Goal: Download file/media

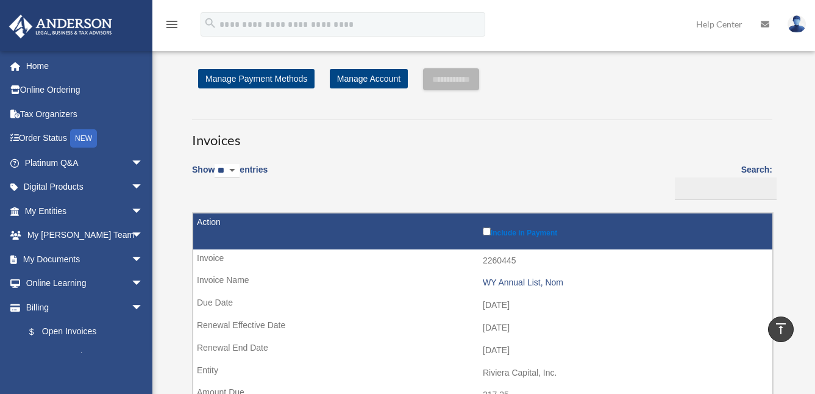
scroll to position [305, 0]
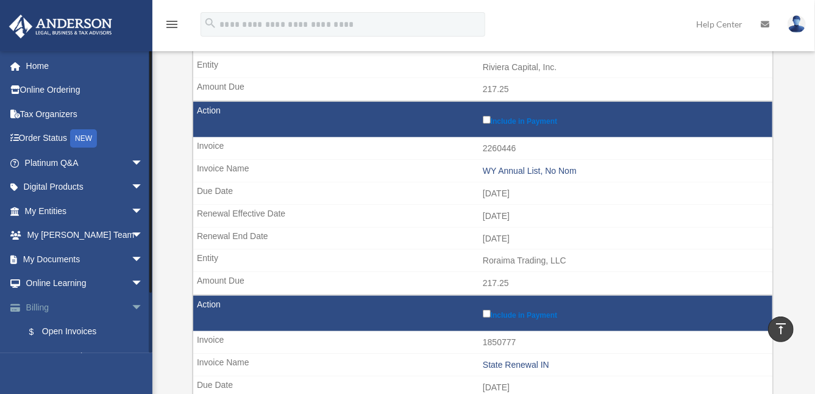
click at [131, 307] on span "arrow_drop_down" at bounding box center [143, 307] width 24 height 25
click at [36, 262] on link "My Documents arrow_drop_down" at bounding box center [85, 259] width 153 height 24
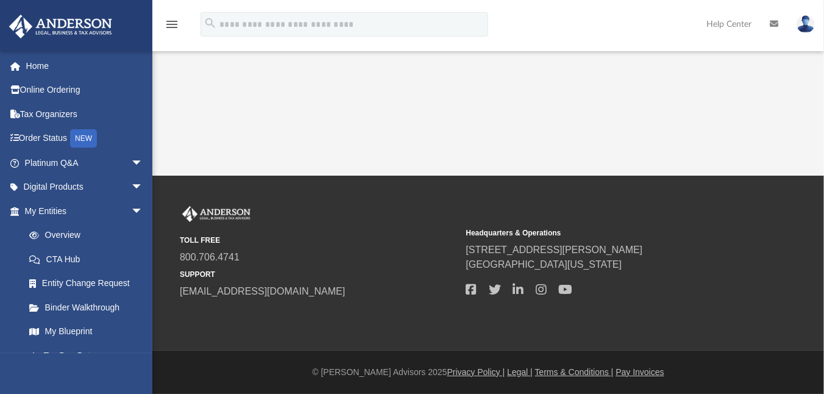
drag, startPoint x: 819, startPoint y: 160, endPoint x: 821, endPoint y: 295, distance: 135.4
click at [821, 295] on html "X Get a chance to win 6 months of Platinum for free just by filling out this su…" at bounding box center [412, 197] width 824 height 394
click at [672, 178] on div "TOLL FREE 800.706.4741 SUPPORT [EMAIL_ADDRESS][DOMAIN_NAME] Headquarters & Oper…" at bounding box center [412, 263] width 824 height 175
click at [131, 210] on span "arrow_drop_down" at bounding box center [143, 211] width 24 height 25
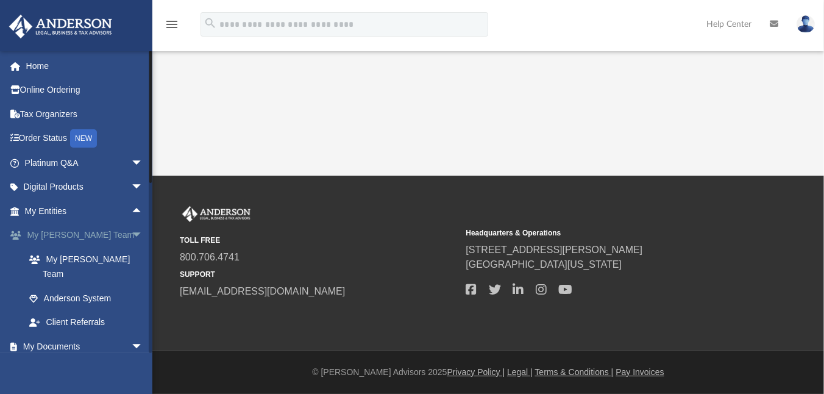
click at [131, 234] on span "arrow_drop_down" at bounding box center [143, 235] width 24 height 25
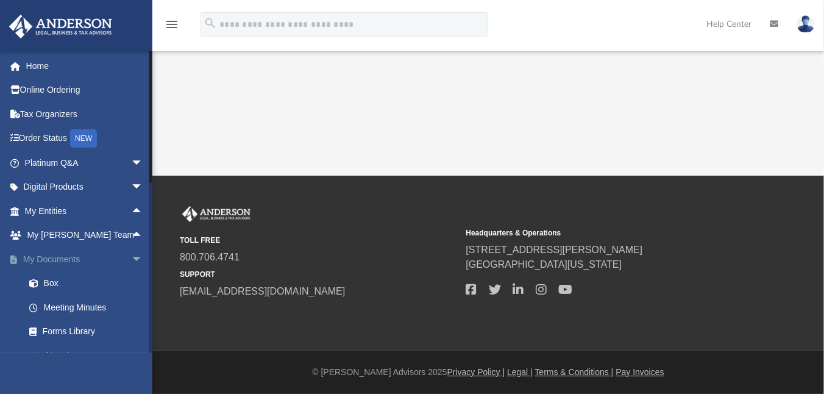
click at [131, 260] on span "arrow_drop_down" at bounding box center [143, 259] width 24 height 25
click at [131, 260] on span "arrow_drop_up" at bounding box center [143, 259] width 24 height 25
click at [131, 260] on span "arrow_drop_down" at bounding box center [143, 259] width 24 height 25
click at [30, 259] on link "My Documents arrow_drop_up" at bounding box center [85, 259] width 153 height 24
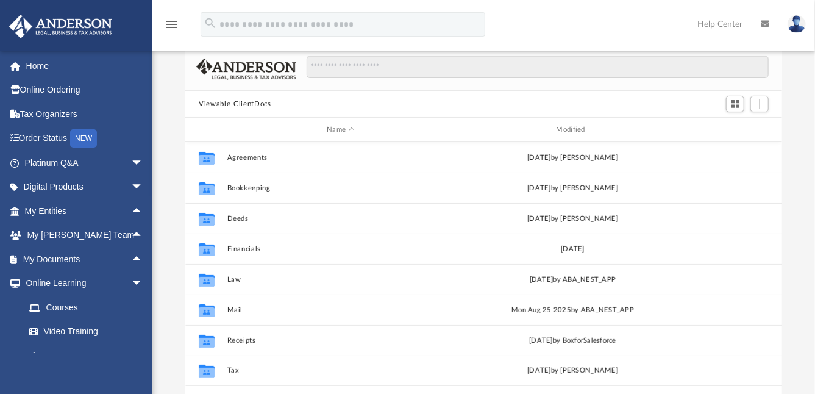
scroll to position [68, 0]
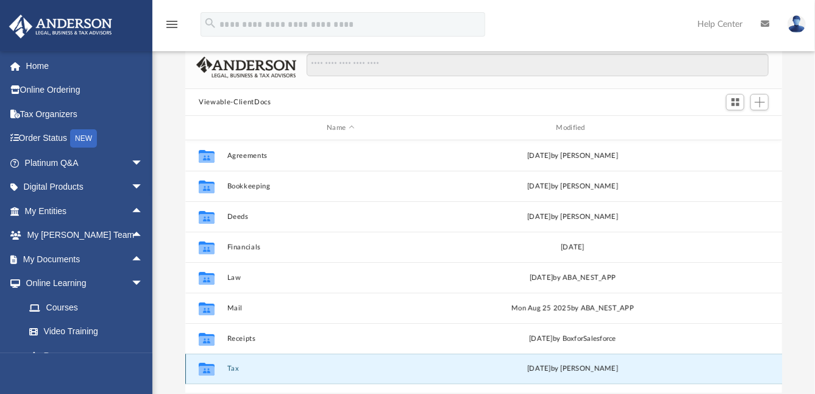
click at [228, 365] on button "Tax" at bounding box center [340, 369] width 227 height 8
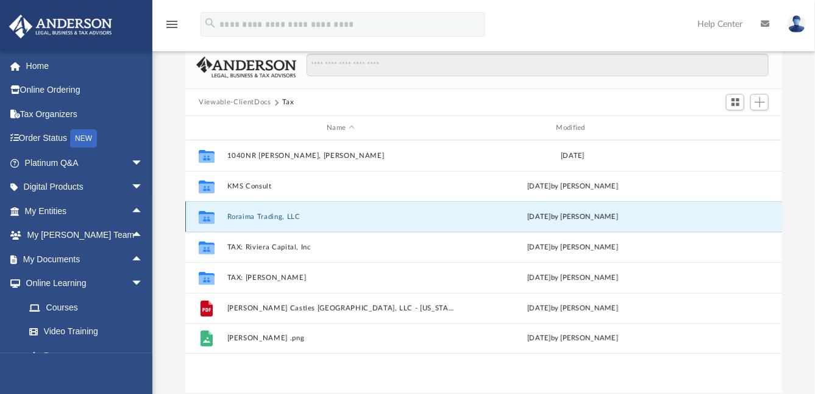
click at [251, 216] on button "Roraima Trading, LLC" at bounding box center [340, 217] width 227 height 8
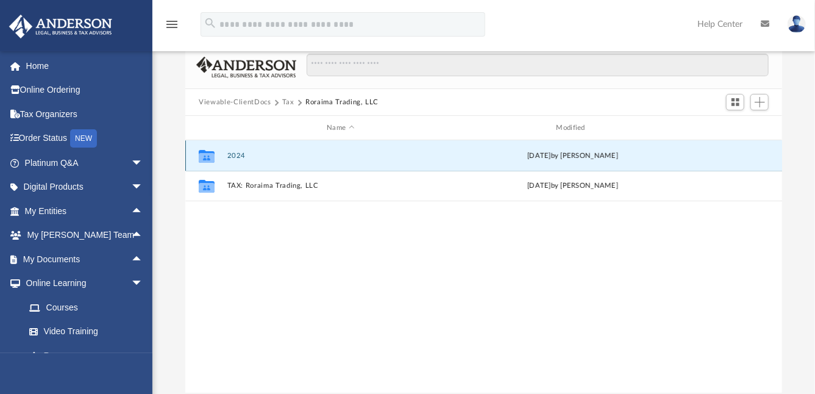
click at [238, 154] on button "2024" at bounding box center [340, 156] width 227 height 8
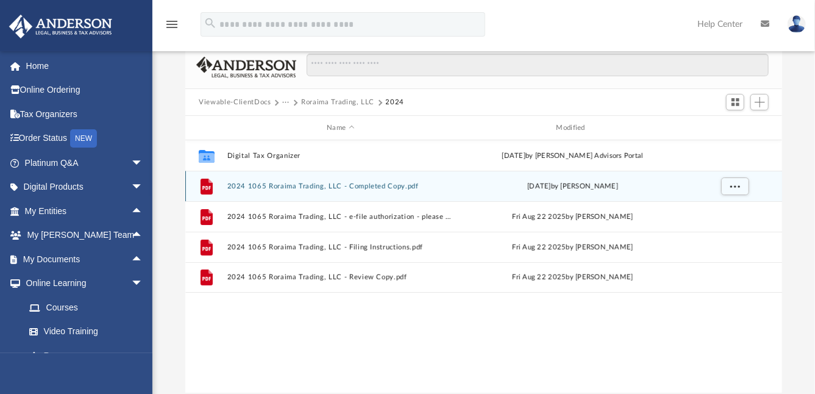
click at [348, 185] on button "2024 1065 Roraima Trading, LLC - Completed Copy.pdf" at bounding box center [340, 186] width 227 height 8
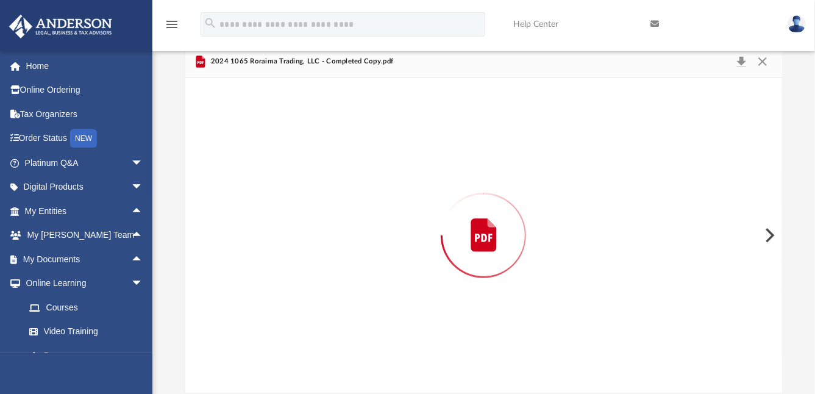
click at [348, 185] on div "Preview" at bounding box center [483, 235] width 596 height 315
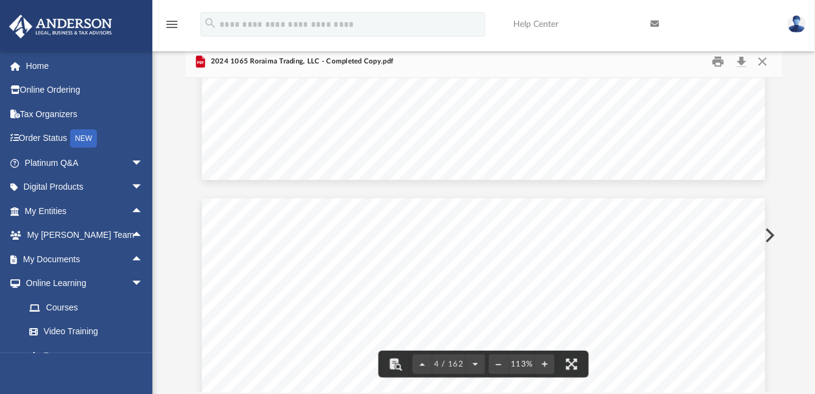
scroll to position [0, 0]
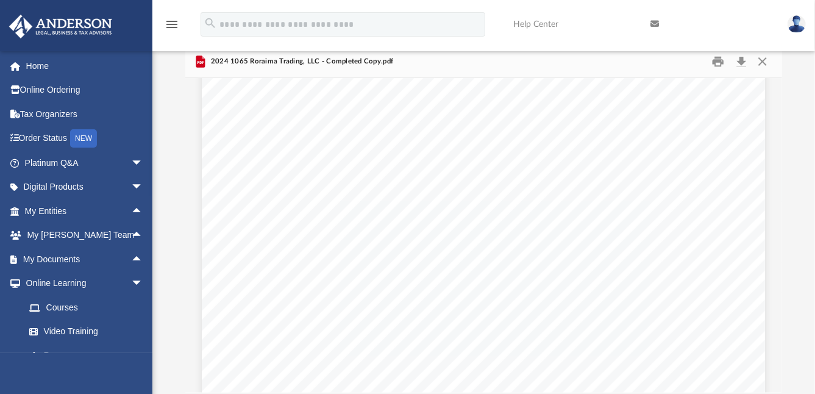
scroll to position [26954, 0]
